Goal: Task Accomplishment & Management: Manage account settings

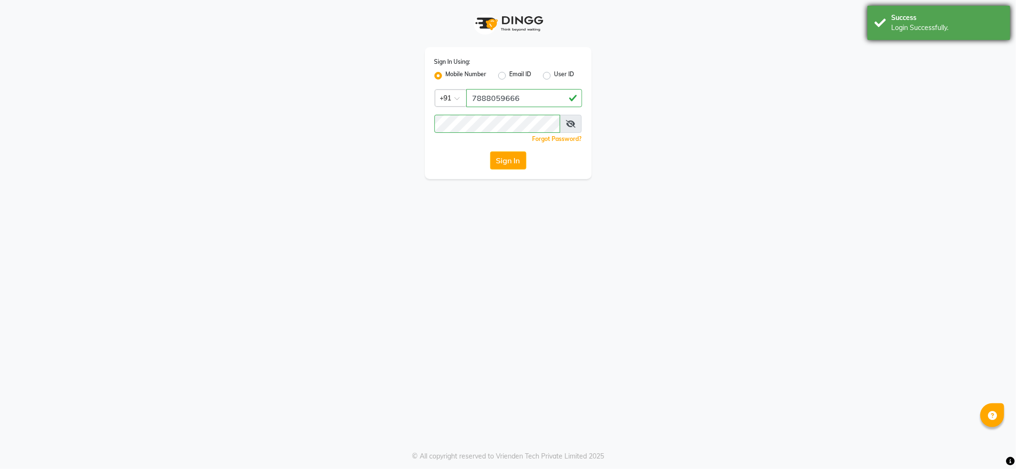
click at [964, 23] on div "Login Successfully." at bounding box center [947, 28] width 112 height 10
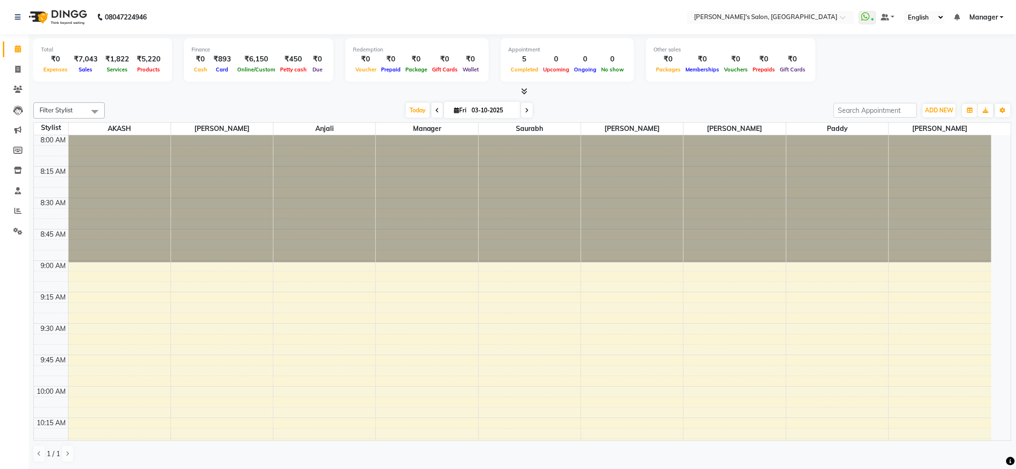
select select "en"
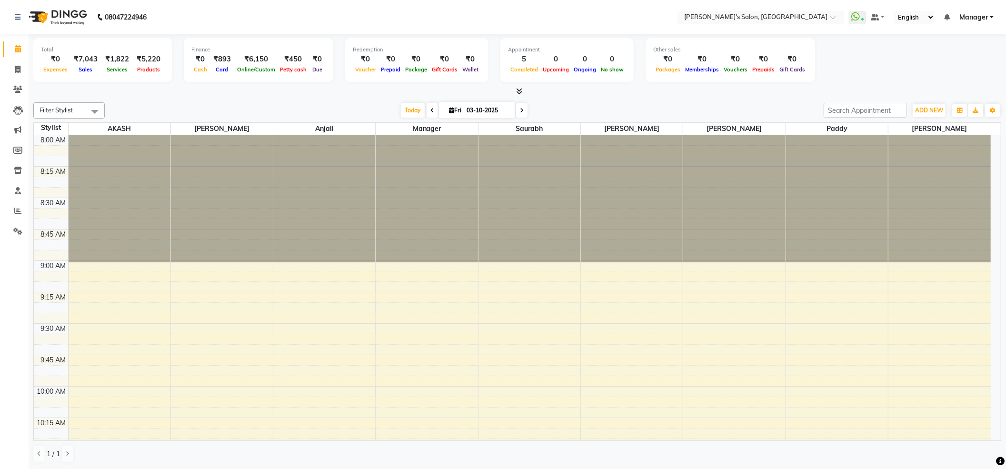
click at [972, 17] on span "Manager" at bounding box center [974, 17] width 29 height 10
click at [952, 63] on link "Sign out" at bounding box center [945, 65] width 87 height 15
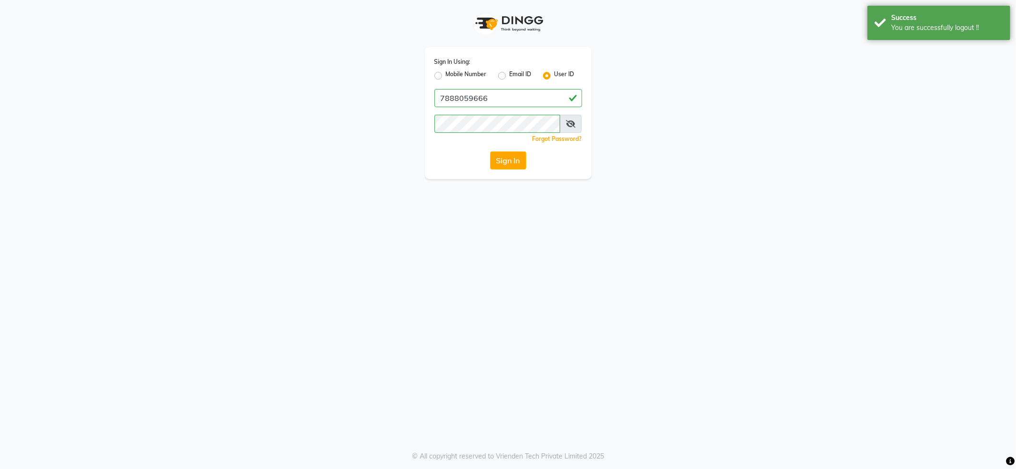
click at [467, 72] on label "Mobile Number" at bounding box center [466, 75] width 41 height 11
click at [452, 72] on input "Mobile Number" at bounding box center [449, 73] width 6 height 6
radio input "true"
radio input "false"
click at [500, 92] on input "Username" at bounding box center [524, 98] width 116 height 18
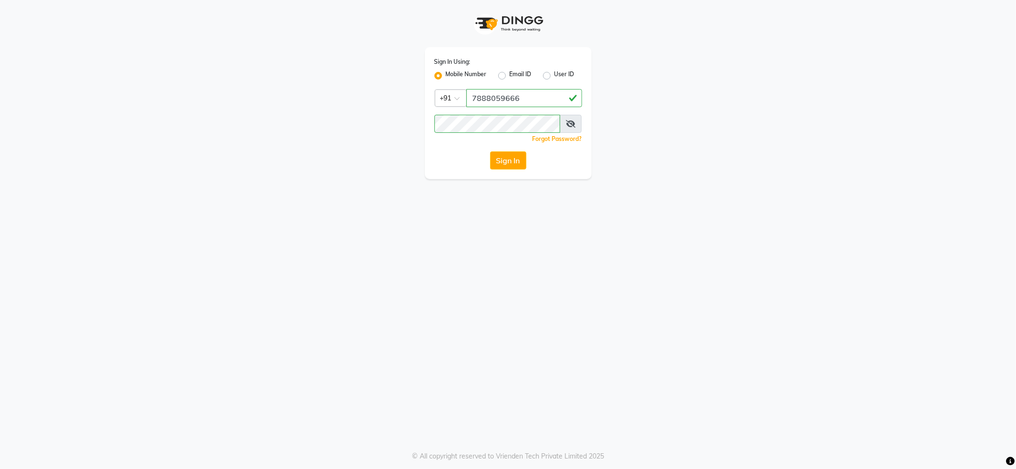
click at [499, 87] on div "Sign In Using: Mobile Number Email ID User ID Country Code × [PHONE_NUMBER] Rem…" at bounding box center [508, 113] width 167 height 132
click at [526, 98] on input "7888059666" at bounding box center [524, 98] width 116 height 18
type input "7888039666"
click at [502, 161] on button "Sign In" at bounding box center [508, 160] width 36 height 18
